Goal: Download file/media

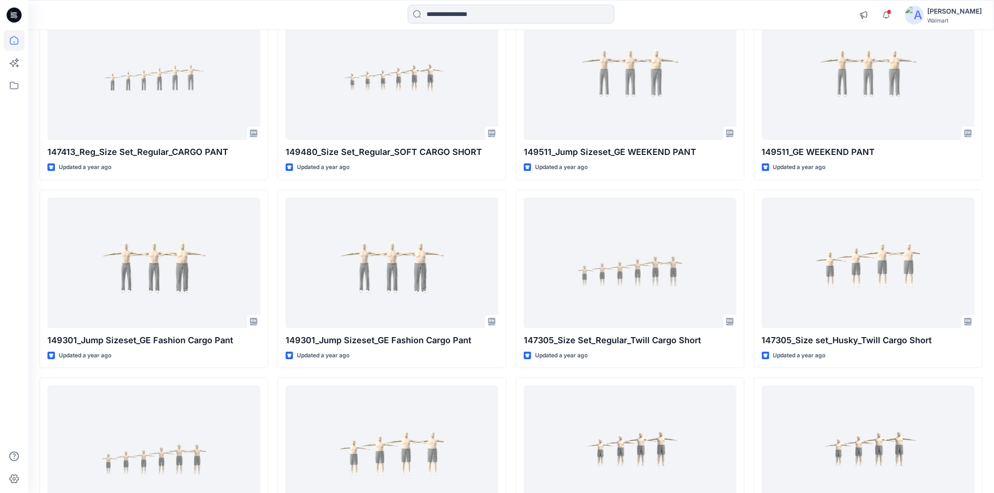
scroll to position [19208, 0]
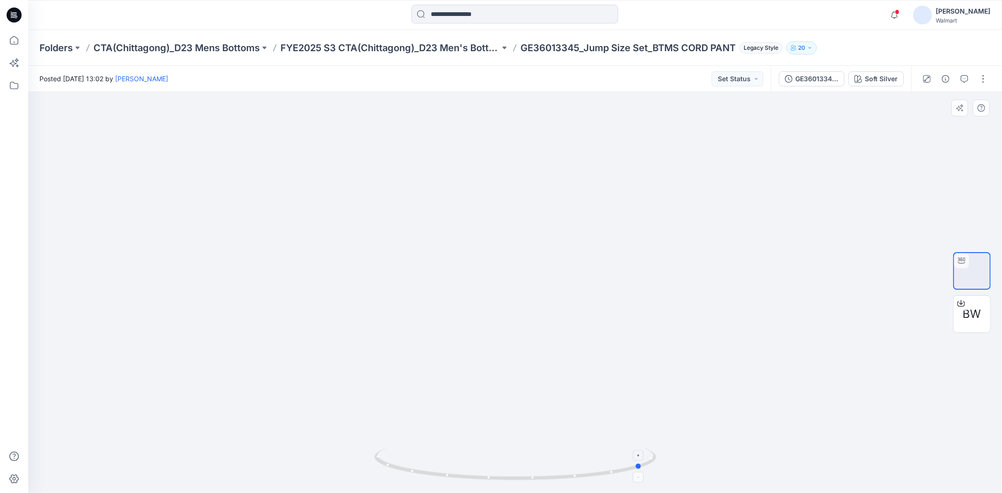
drag, startPoint x: 518, startPoint y: 480, endPoint x: 646, endPoint y: 473, distance: 128.0
click at [646, 473] on icon at bounding box center [517, 465] width 284 height 35
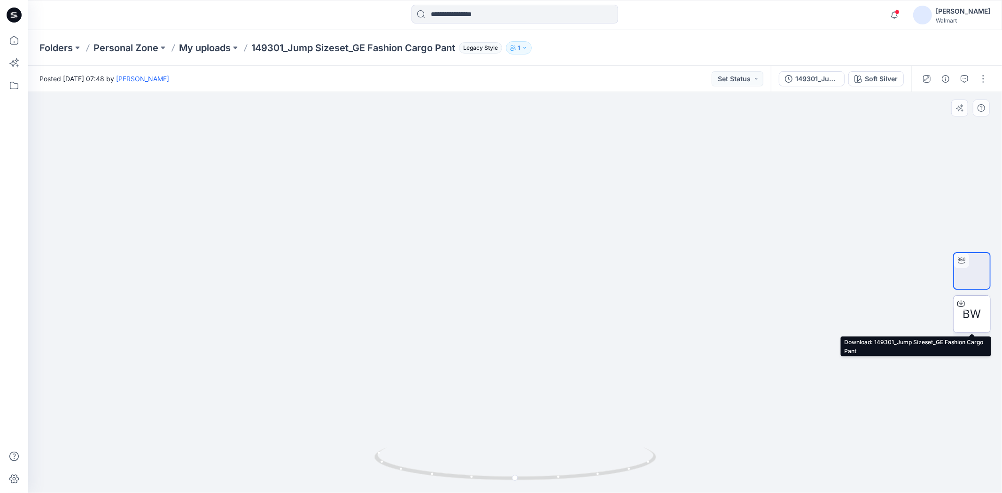
click at [972, 306] on span "BW" at bounding box center [972, 314] width 18 height 17
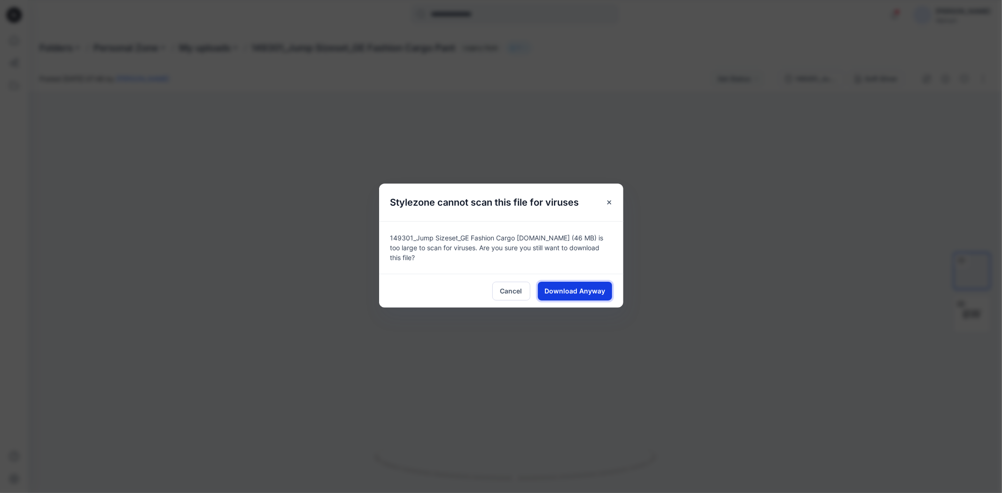
click at [567, 287] on span "Download Anyway" at bounding box center [575, 291] width 61 height 10
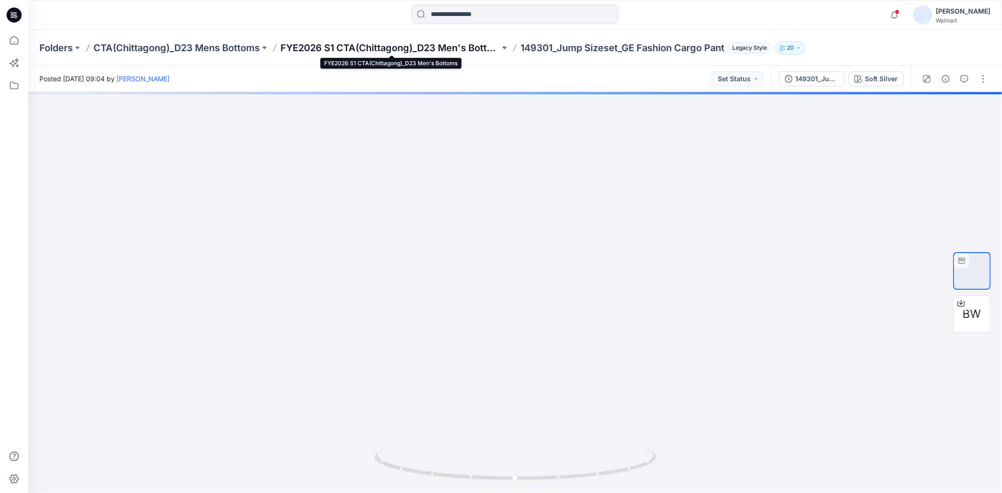
click at [457, 47] on p "FYE2026 S1 CTA(Chittagong)_D23 Men's Bottoms" at bounding box center [390, 47] width 219 height 13
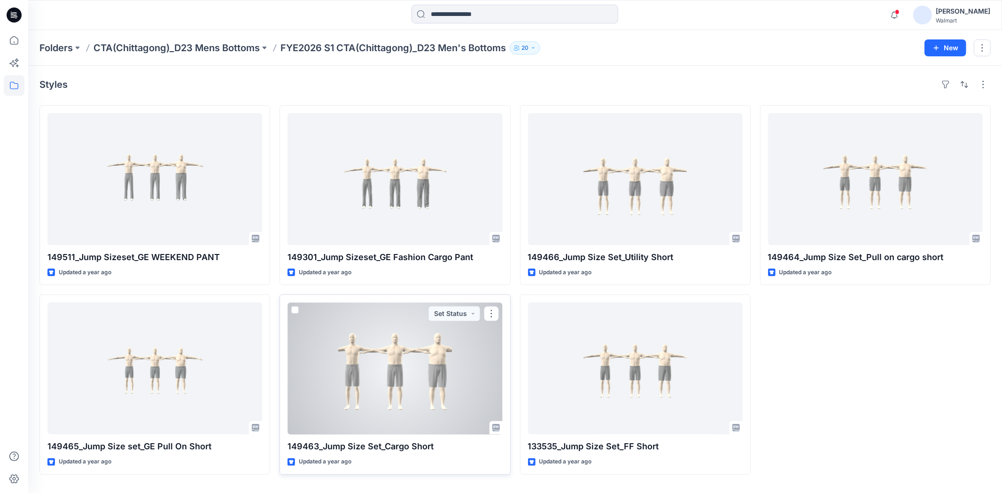
click at [416, 382] on div at bounding box center [395, 369] width 215 height 132
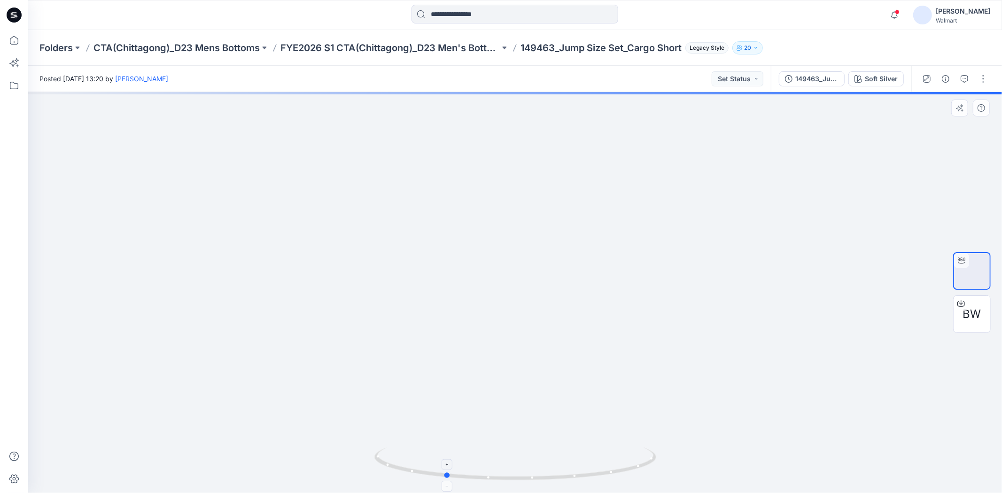
drag, startPoint x: 516, startPoint y: 481, endPoint x: 445, endPoint y: 476, distance: 70.6
click at [445, 476] on circle at bounding box center [448, 476] width 6 height 6
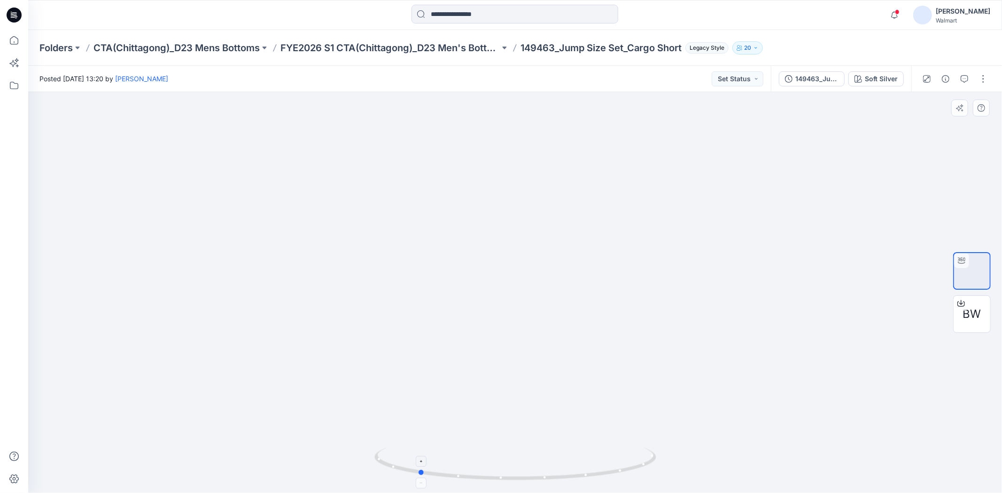
drag, startPoint x: 444, startPoint y: 478, endPoint x: 417, endPoint y: 477, distance: 26.8
click at [417, 477] on icon at bounding box center [517, 465] width 284 height 35
drag, startPoint x: 423, startPoint y: 476, endPoint x: 572, endPoint y: 481, distance: 149.0
click at [572, 481] on icon at bounding box center [517, 465] width 284 height 35
click at [963, 310] on div at bounding box center [961, 303] width 15 height 15
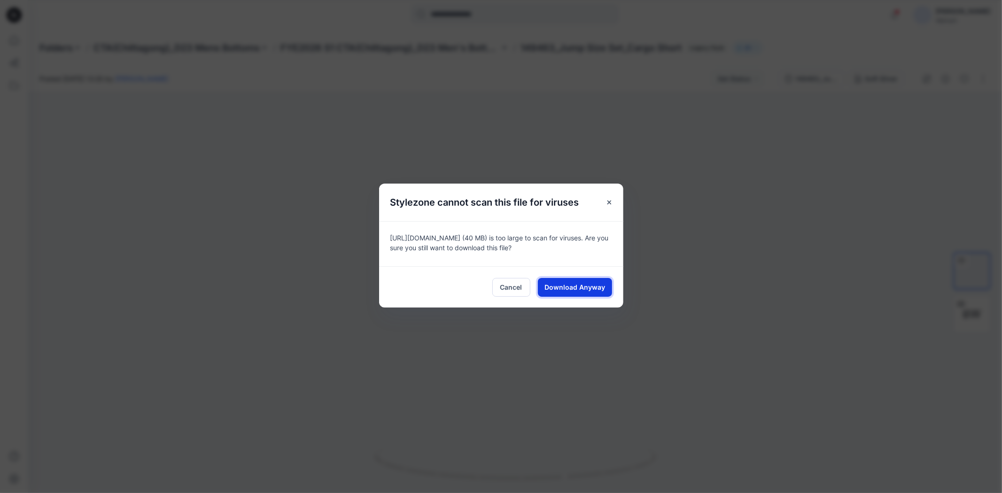
click at [576, 287] on span "Download Anyway" at bounding box center [575, 287] width 61 height 10
